Goal: Find specific fact: Find specific fact

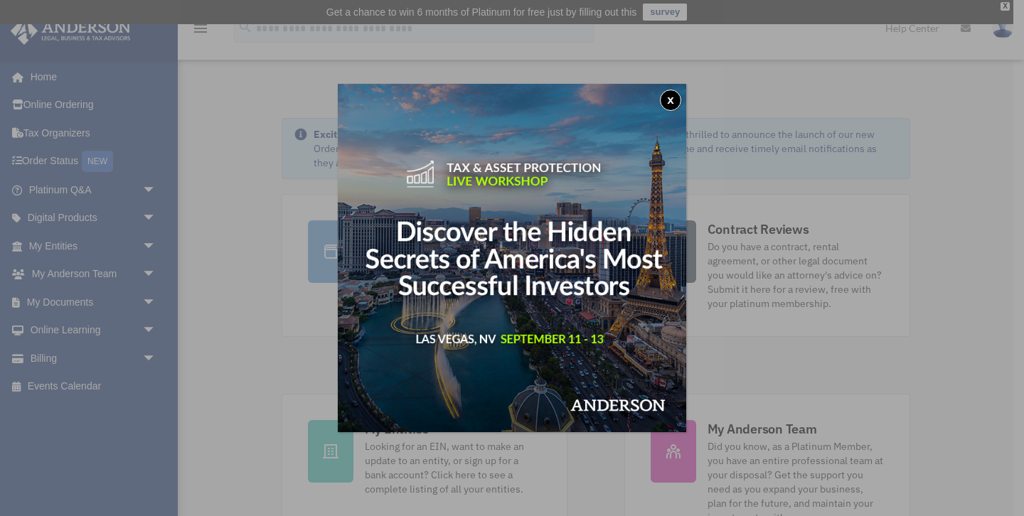
click at [145, 243] on div "x" at bounding box center [512, 258] width 1024 height 516
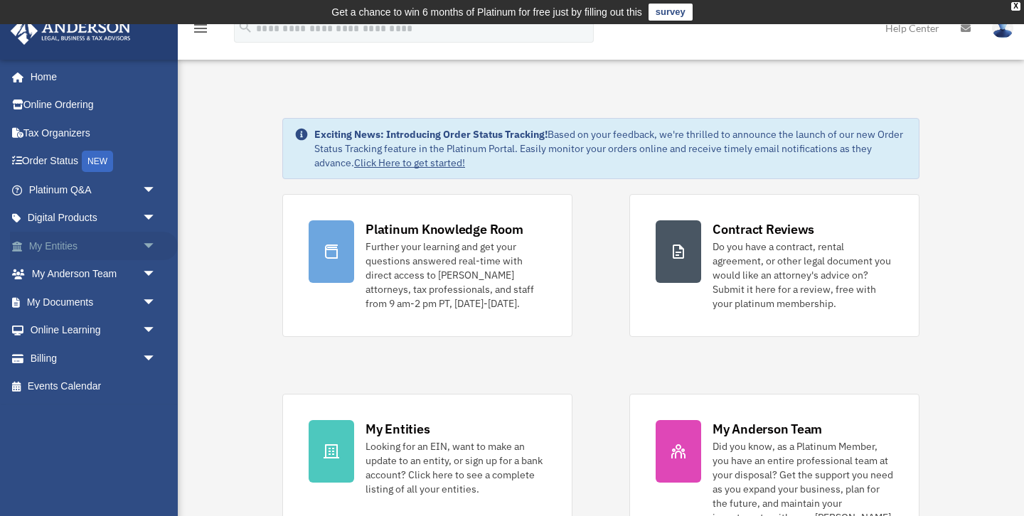
click at [149, 243] on span "arrow_drop_down" at bounding box center [156, 246] width 28 height 29
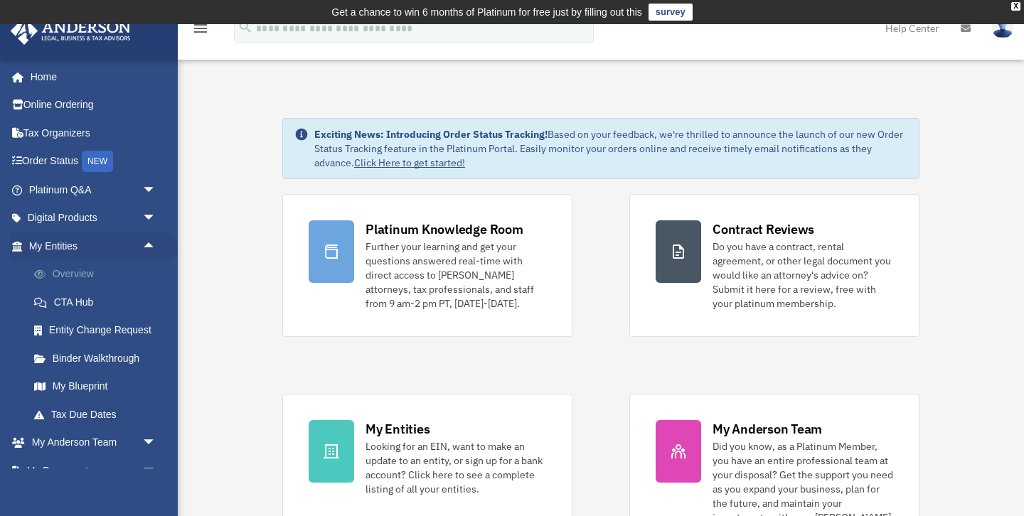
click at [94, 271] on link "Overview" at bounding box center [99, 274] width 158 height 28
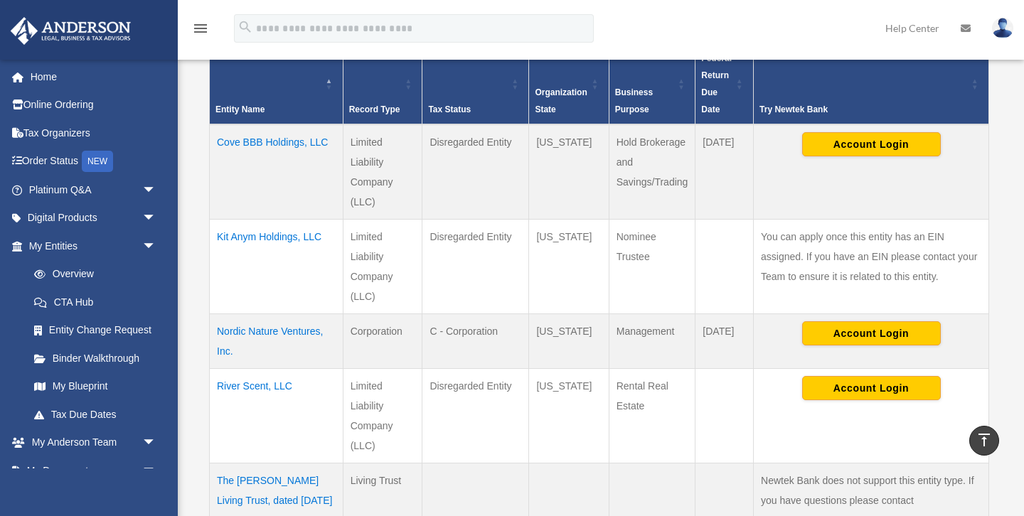
scroll to position [327, 0]
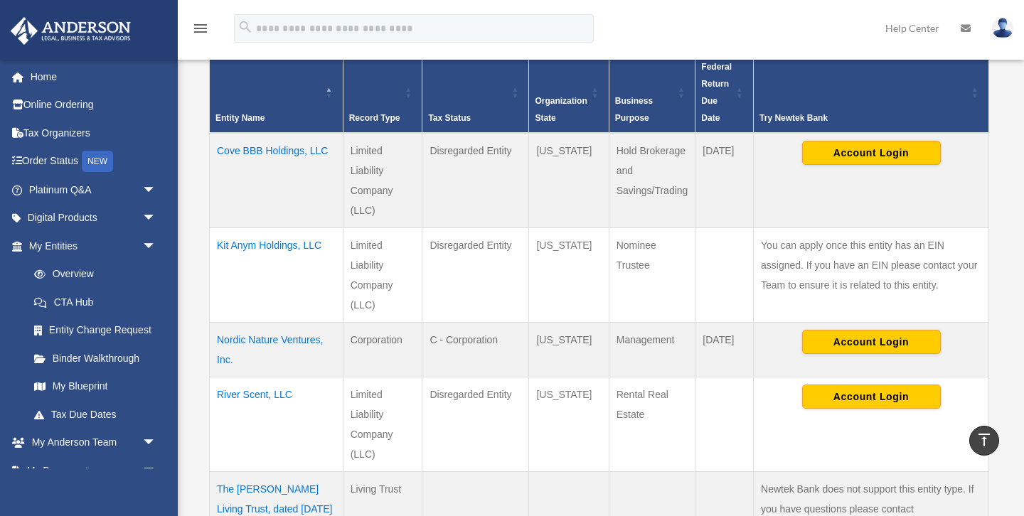
click at [241, 146] on td "Cove BBB Holdings, LLC" at bounding box center [277, 180] width 134 height 95
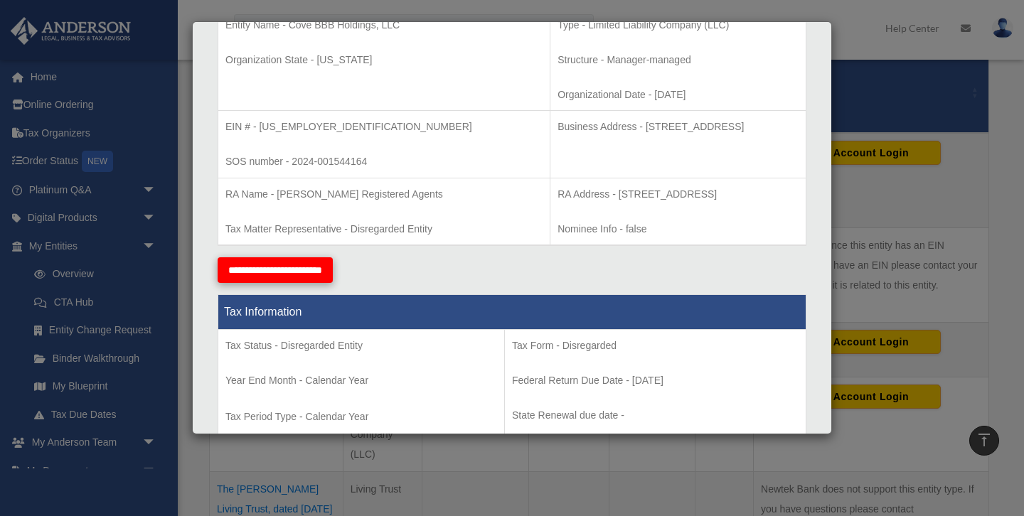
scroll to position [291, 0]
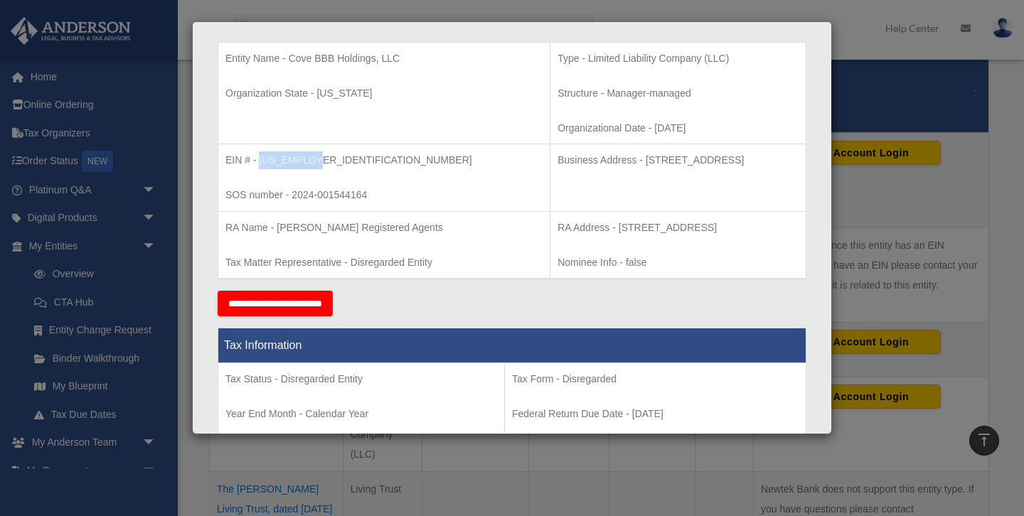
drag, startPoint x: 258, startPoint y: 159, endPoint x: 332, endPoint y: 159, distance: 74.0
click at [332, 159] on p "EIN # - 33-1680226" at bounding box center [383, 161] width 317 height 18
copy p "33-1680226"
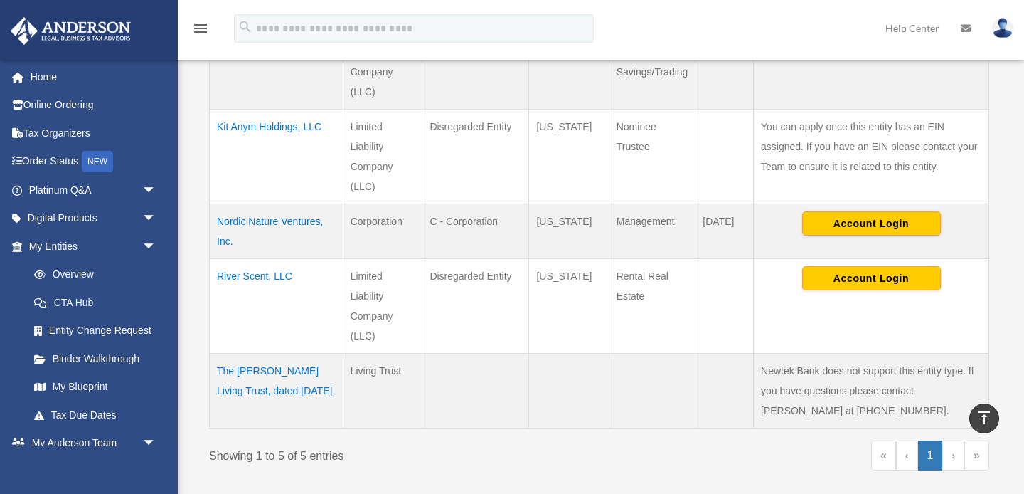
scroll to position [448, 0]
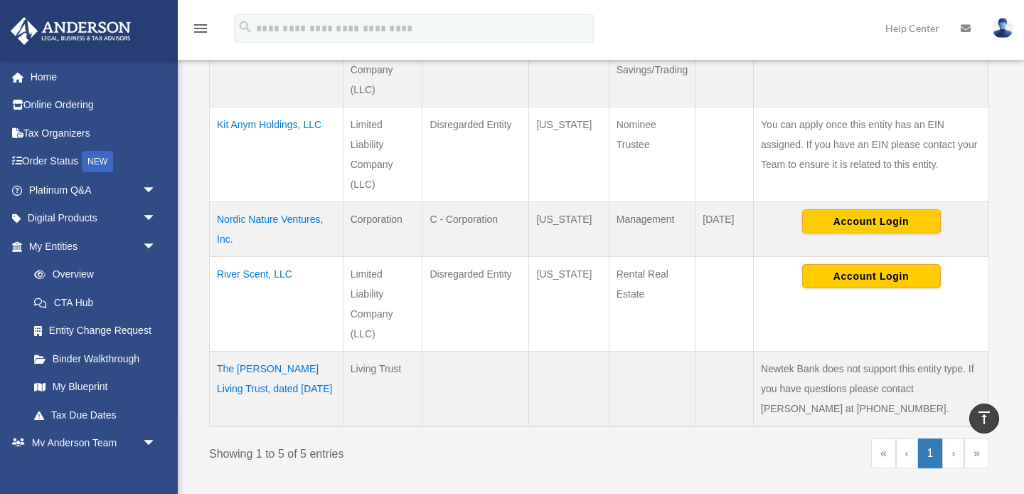
click at [269, 271] on td "River Scent, LLC" at bounding box center [277, 303] width 134 height 95
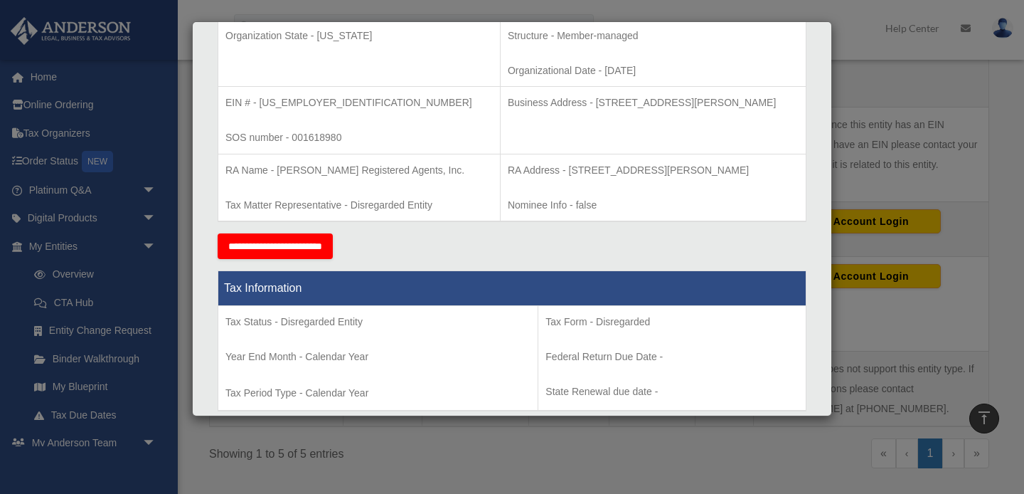
scroll to position [339, 0]
